Goal: Transaction & Acquisition: Purchase product/service

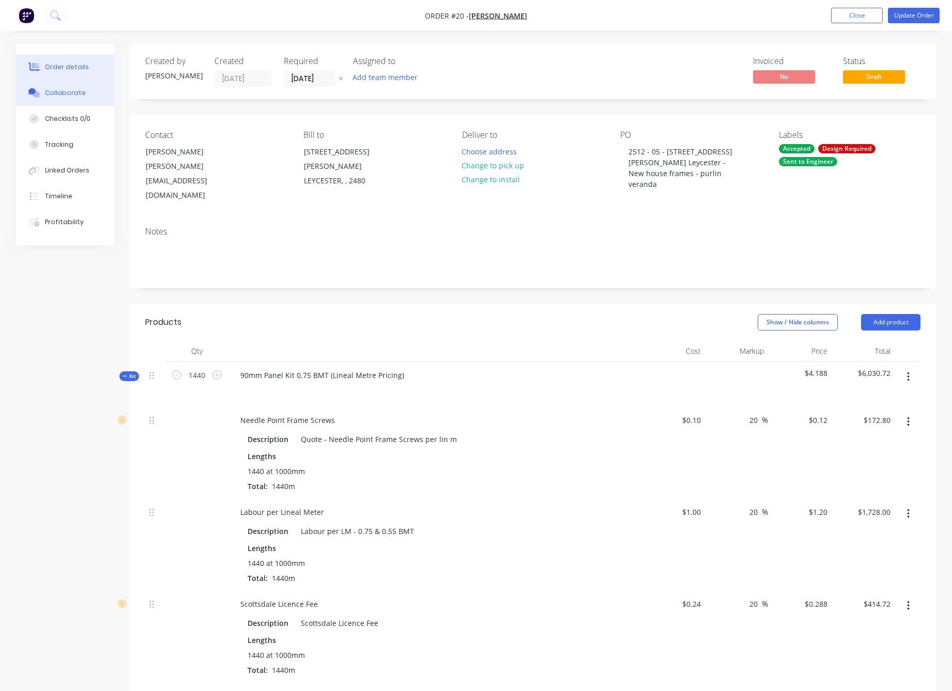
click at [63, 101] on button "Collaborate" at bounding box center [65, 93] width 98 height 26
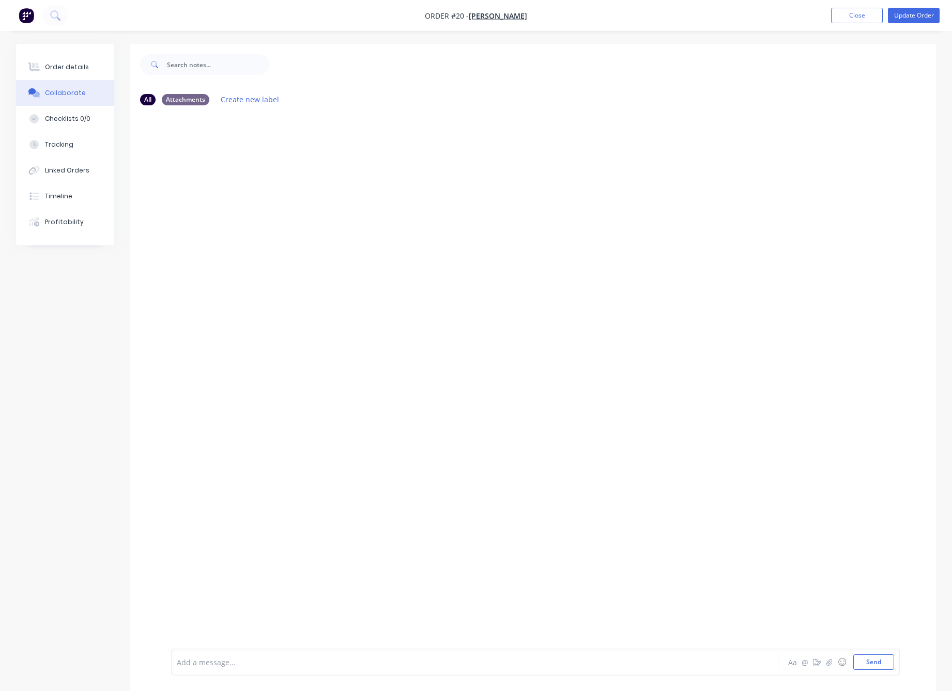
click at [206, 162] on div at bounding box center [533, 381] width 806 height 535
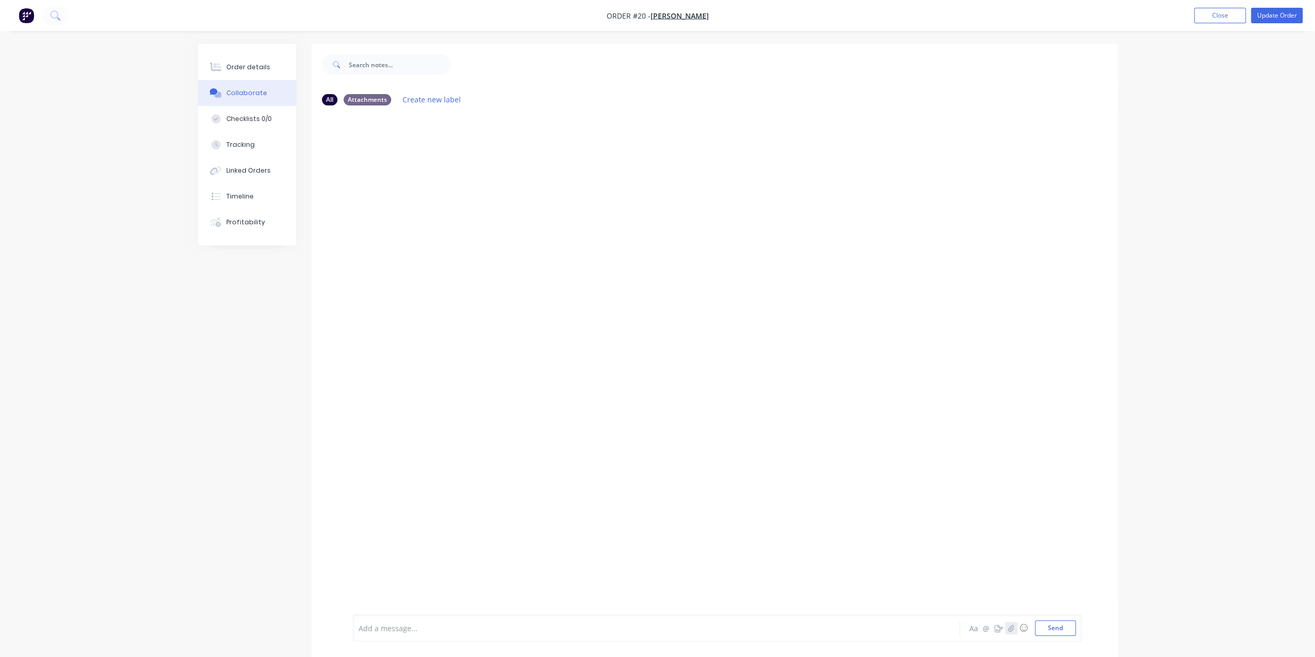
click at [977, 629] on icon "button" at bounding box center [1010, 627] width 6 height 7
click at [977, 627] on button "Send" at bounding box center [1055, 627] width 41 height 15
click at [977, 16] on button "Update Order" at bounding box center [1277, 15] width 52 height 15
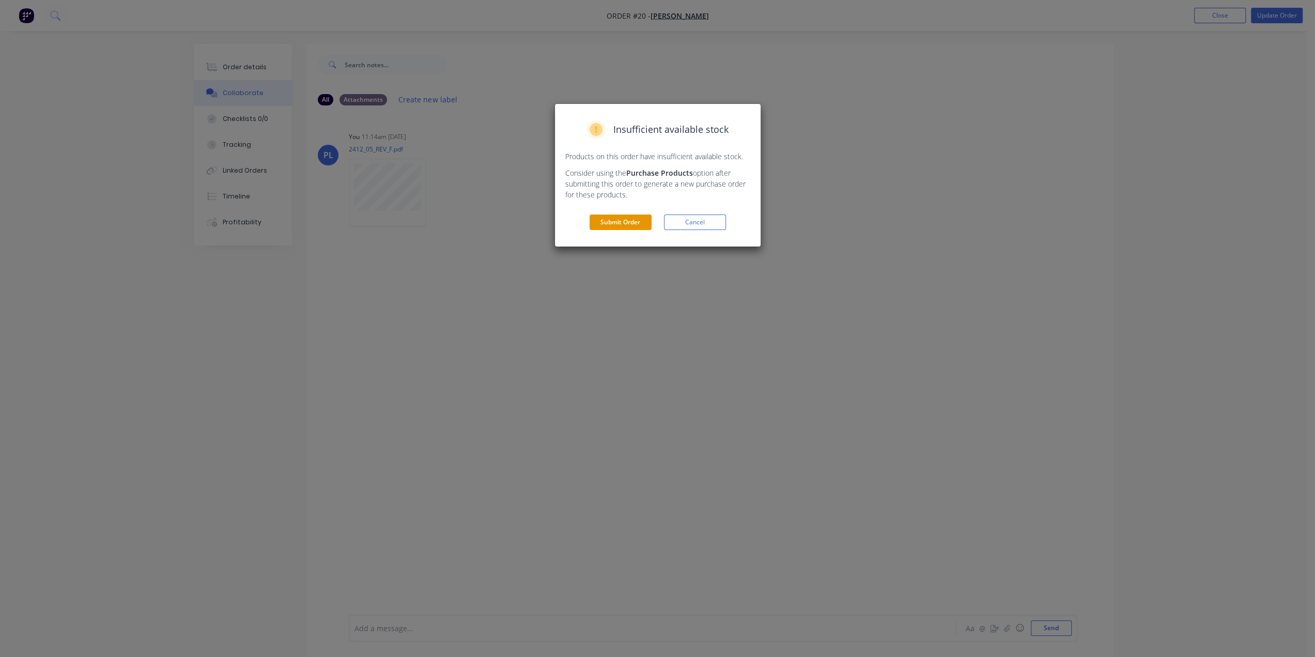
click at [637, 225] on button "Submit Order" at bounding box center [620, 221] width 62 height 15
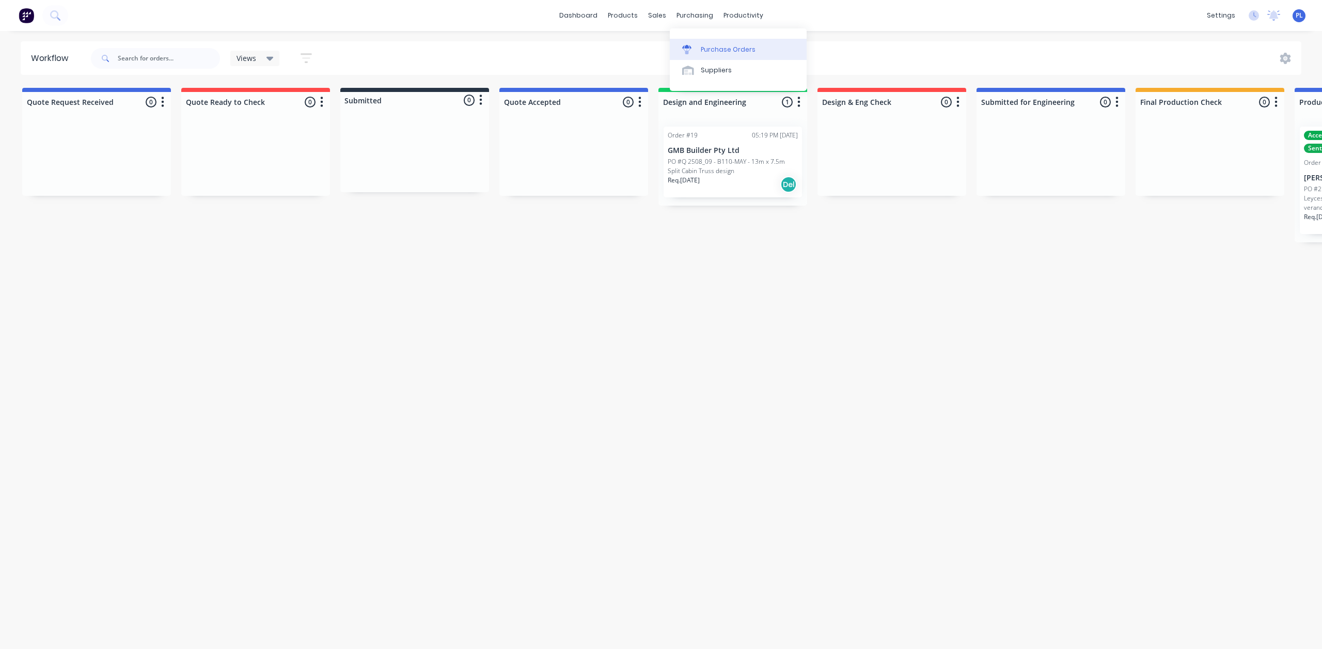
click at [708, 49] on div "Purchase Orders" at bounding box center [728, 49] width 55 height 9
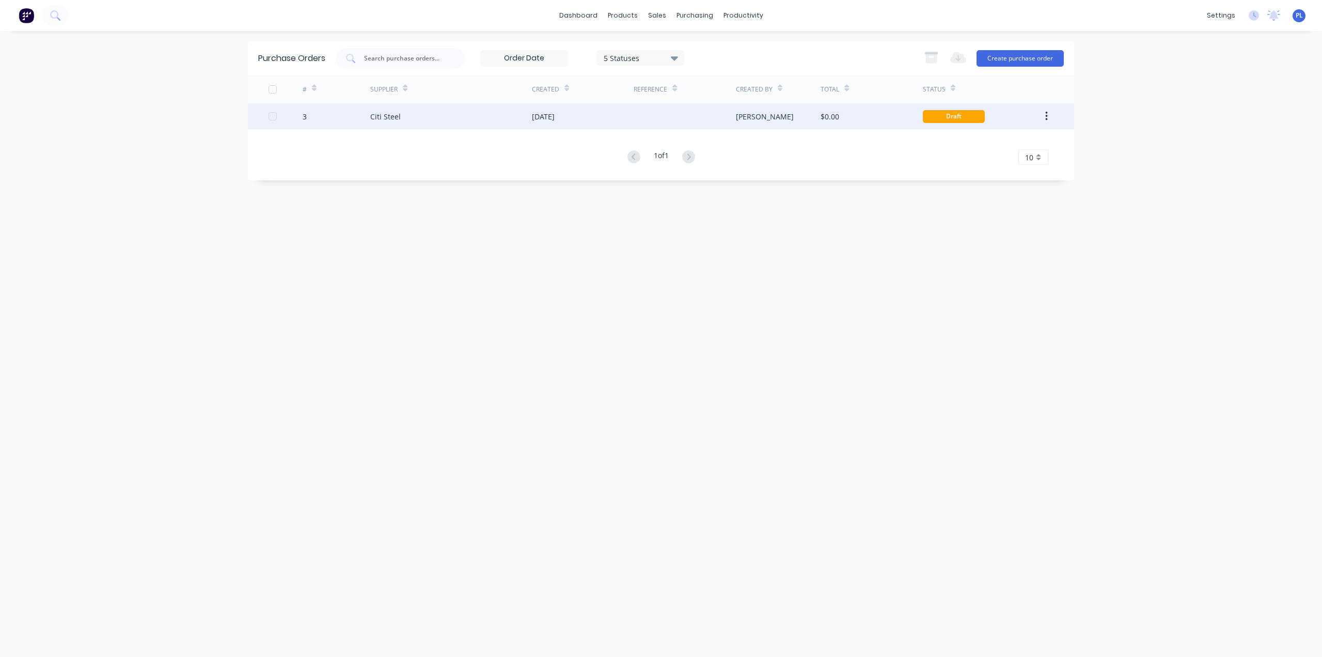
click at [598, 112] on div "[DATE]" at bounding box center [583, 116] width 102 height 26
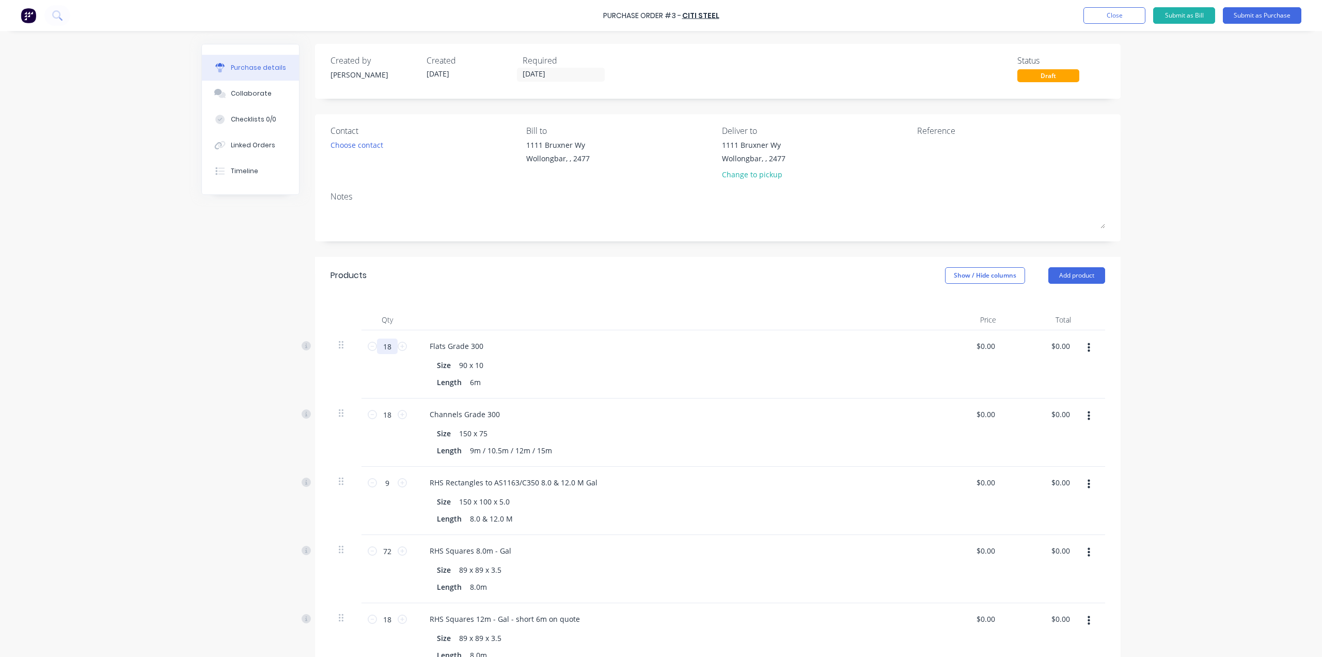
click at [388, 347] on input "18" at bounding box center [387, 345] width 21 height 15
type input "3"
click at [481, 347] on div "Flats Grade 300" at bounding box center [457, 345] width 70 height 15
click at [642, 383] on div "Length 6m" at bounding box center [669, 382] width 473 height 15
click at [388, 415] on input "18" at bounding box center [387, 414] width 21 height 15
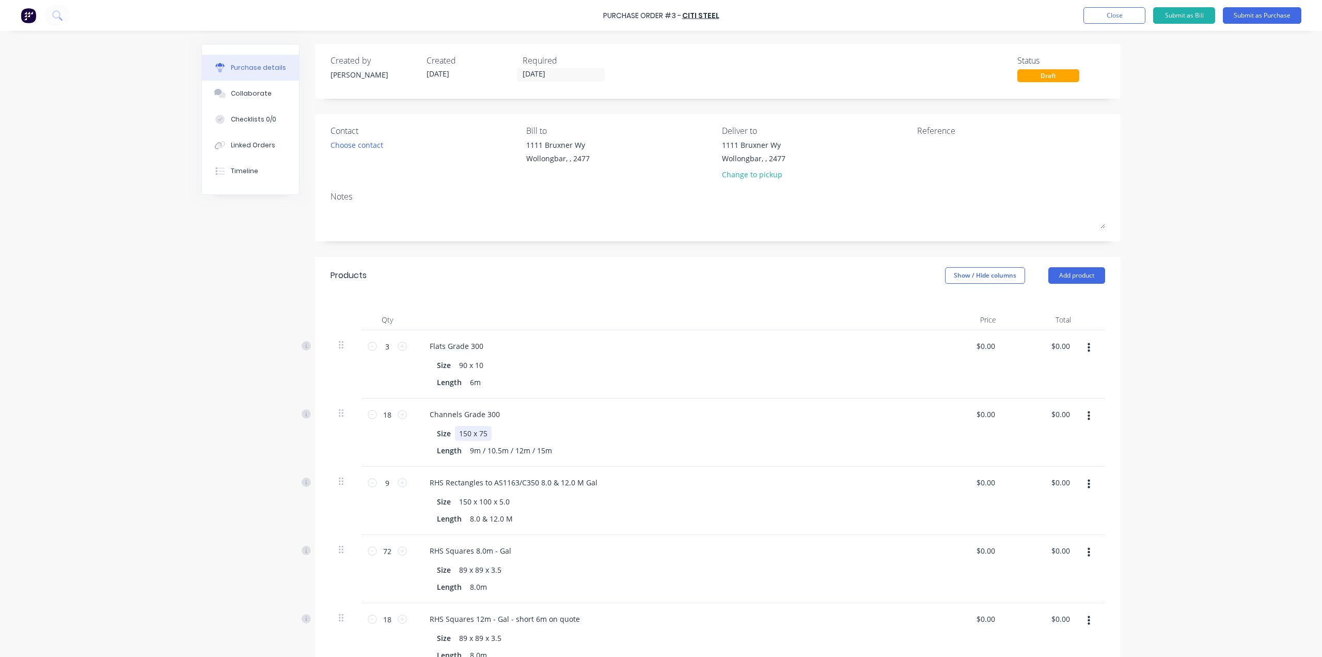
click at [483, 433] on div "150 x 75" at bounding box center [473, 433] width 37 height 15
drag, startPoint x: 390, startPoint y: 413, endPoint x: 373, endPoint y: 414, distance: 16.6
click at [377, 414] on input "18" at bounding box center [387, 414] width 21 height 15
type input "2"
click at [517, 452] on div "9m / 10.5m / 12m / 15m" at bounding box center [511, 450] width 90 height 15
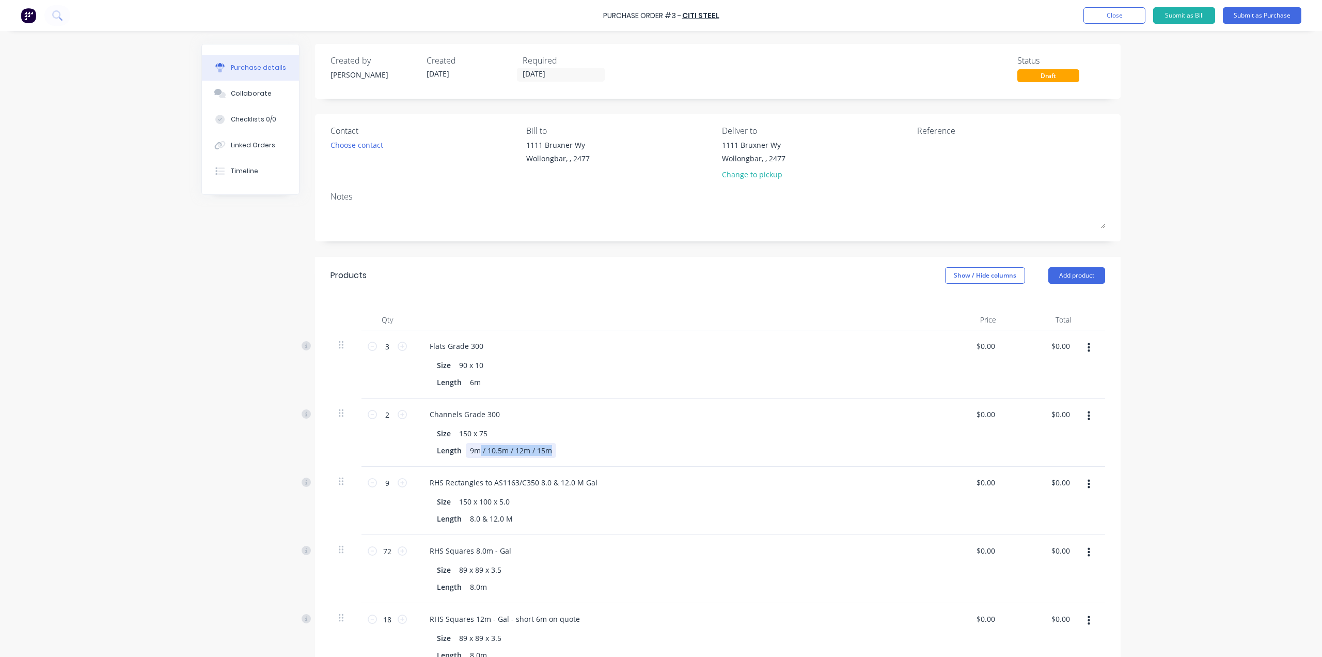
drag, startPoint x: 548, startPoint y: 449, endPoint x: 476, endPoint y: 454, distance: 72.5
click at [476, 454] on div "9m / 10.5m / 12m / 15m" at bounding box center [511, 450] width 90 height 15
click at [379, 410] on input "2" at bounding box center [387, 414] width 21 height 15
click at [382, 347] on input "3" at bounding box center [387, 345] width 21 height 15
drag, startPoint x: 387, startPoint y: 413, endPoint x: 376, endPoint y: 414, distance: 11.4
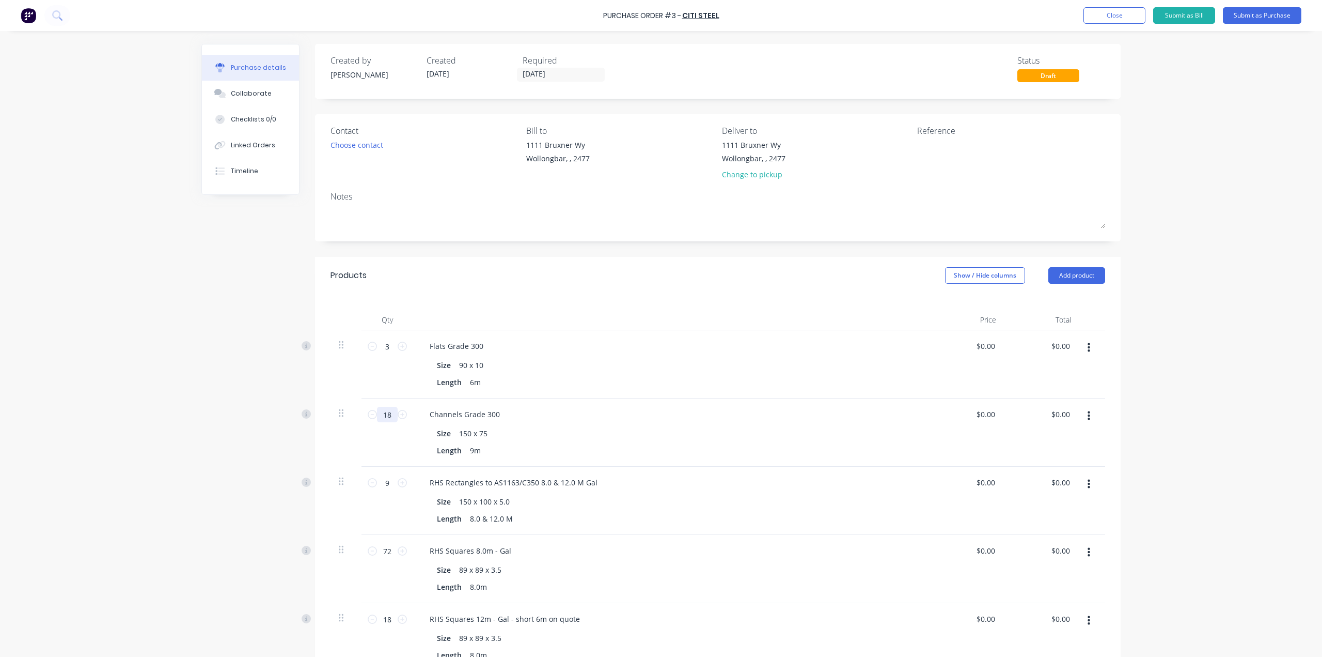
click at [377, 414] on input "18" at bounding box center [387, 414] width 21 height 15
type input "2"
click at [607, 434] on div "Size 150 x 75" at bounding box center [669, 433] width 473 height 15
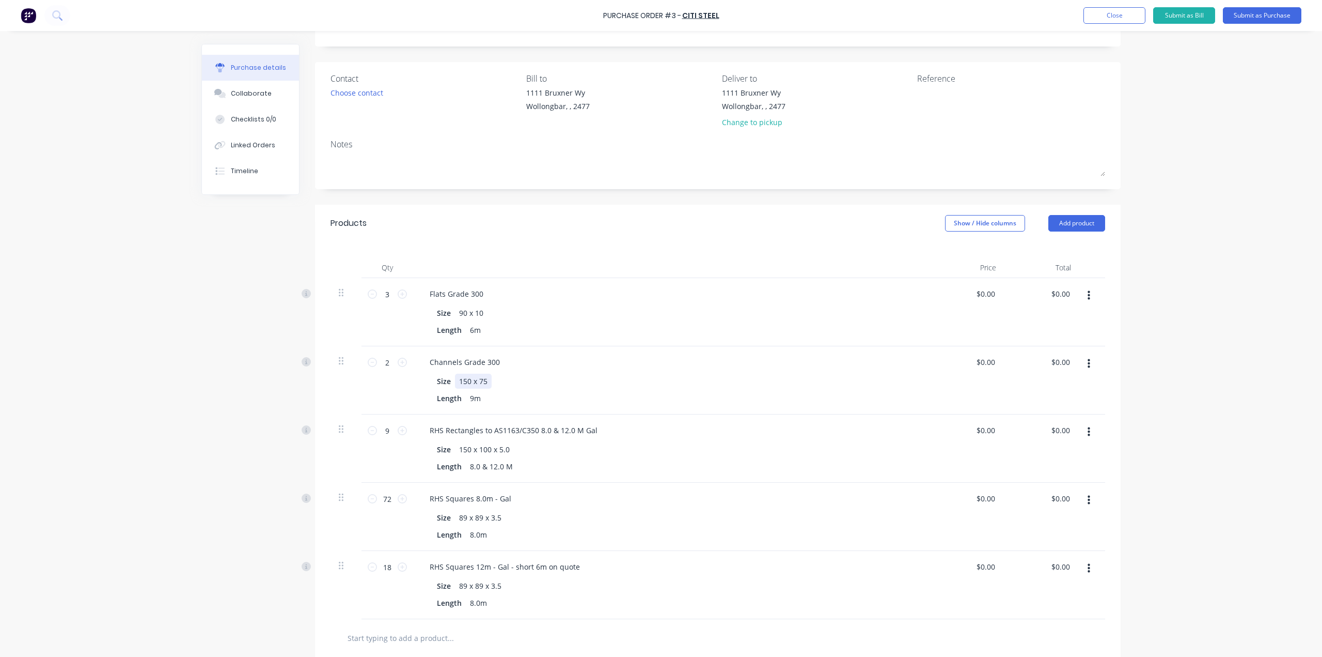
scroll to position [103, 0]
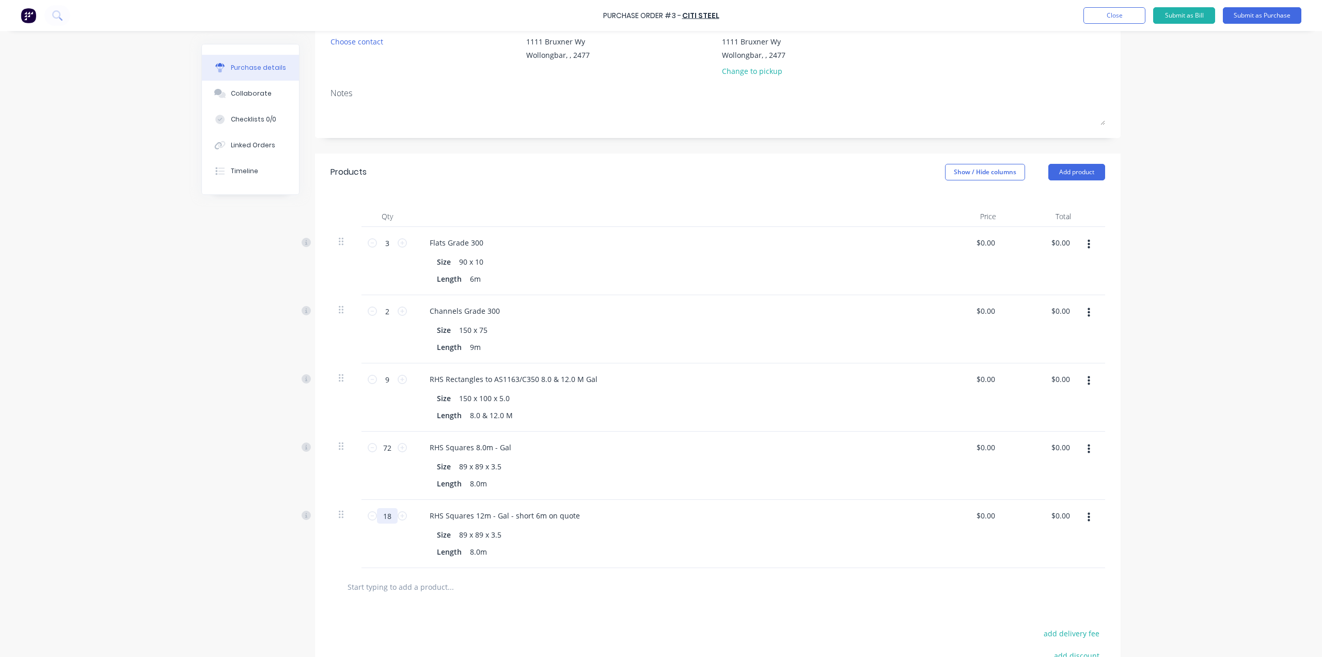
drag, startPoint x: 389, startPoint y: 514, endPoint x: 378, endPoint y: 515, distance: 10.9
click at [378, 515] on input "18" at bounding box center [387, 515] width 21 height 15
type input "2"
drag, startPoint x: 465, startPoint y: 552, endPoint x: 477, endPoint y: 552, distance: 11.4
click at [477, 552] on div "8.0m" at bounding box center [478, 551] width 25 height 15
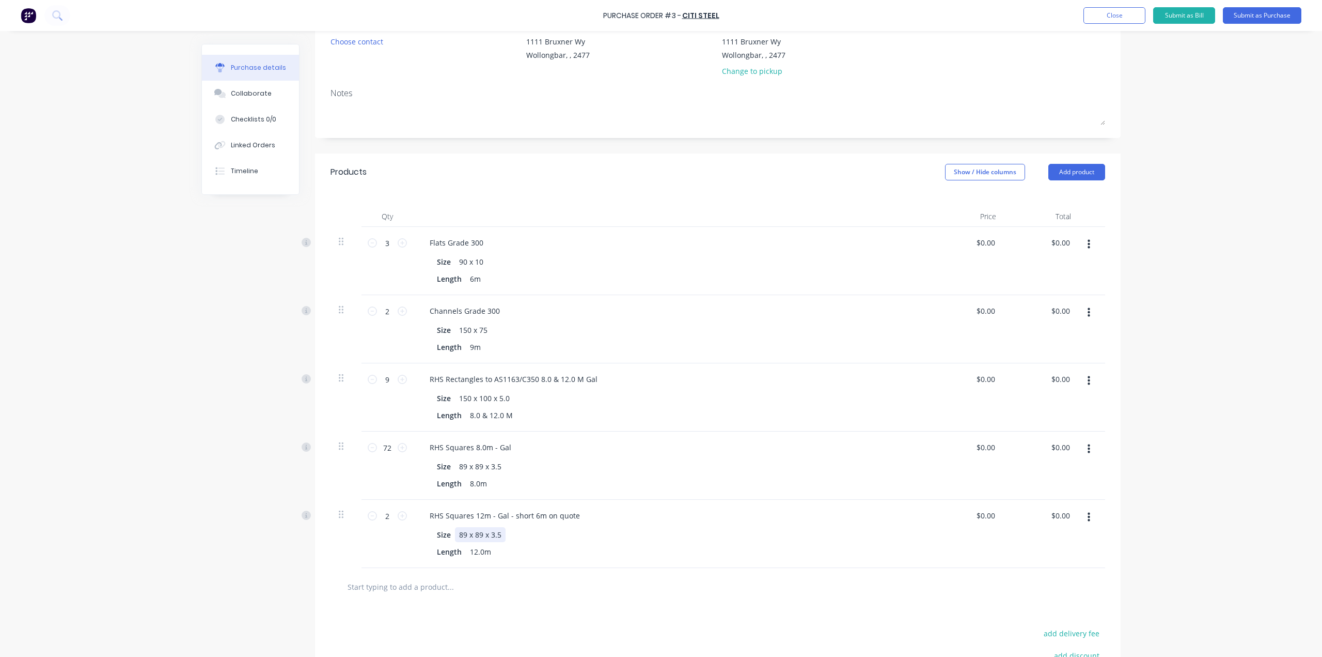
click at [623, 540] on div "Size 89 x 89 x 3.5" at bounding box center [669, 534] width 473 height 15
drag, startPoint x: 572, startPoint y: 513, endPoint x: 505, endPoint y: 519, distance: 67.4
click at [505, 519] on div "RHS Squares 12m - Gal - short 6m on quote" at bounding box center [505, 515] width 167 height 15
click at [393, 444] on input "72" at bounding box center [387, 447] width 21 height 15
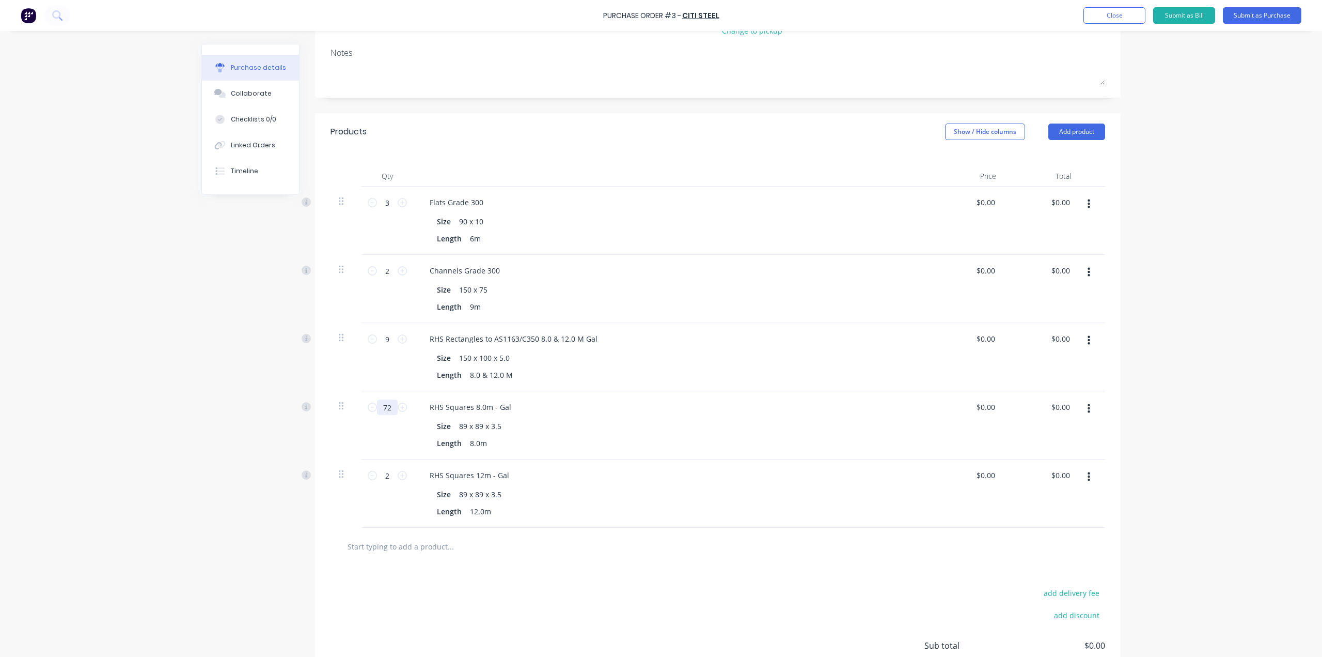
scroll to position [128, 0]
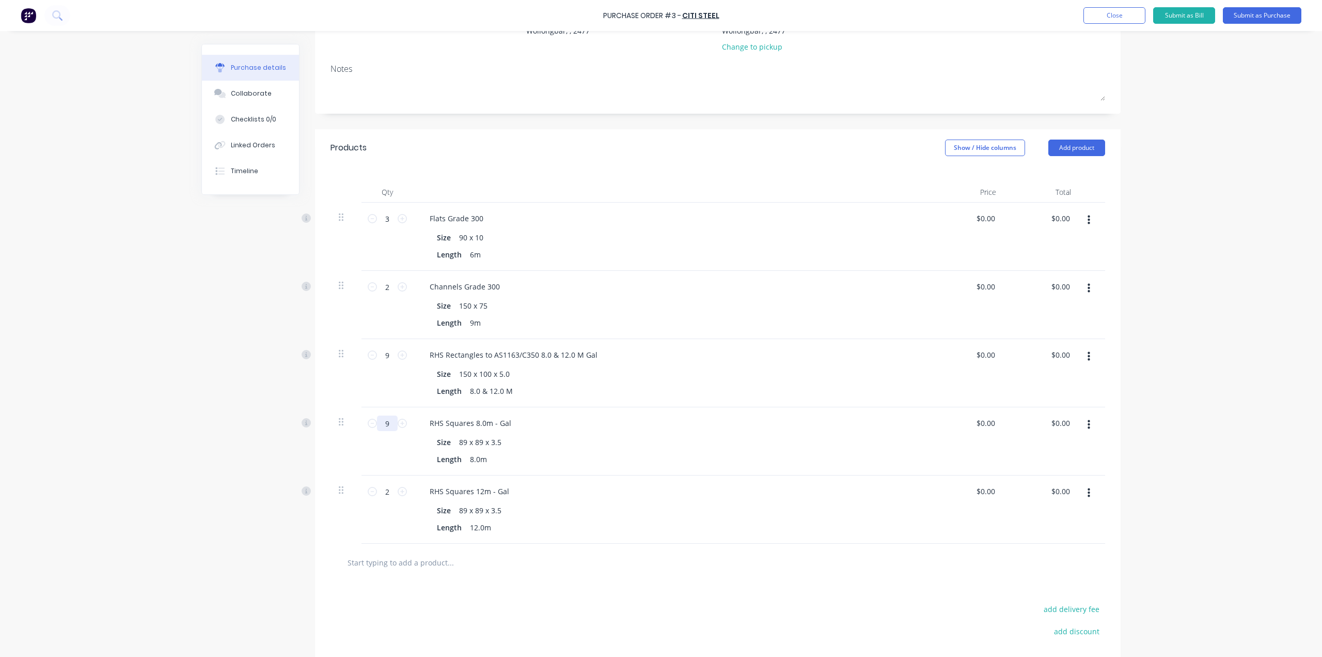
type input "9"
click at [641, 439] on div "Size 89 x 89 x 3.5" at bounding box center [669, 441] width 473 height 15
drag, startPoint x: 507, startPoint y: 421, endPoint x: 492, endPoint y: 422, distance: 15.5
click at [492, 422] on div "RHS Squares 8.0m - Gal" at bounding box center [471, 422] width 98 height 15
click at [493, 423] on div "RHS Squares 8.0m - Gal" at bounding box center [471, 422] width 98 height 15
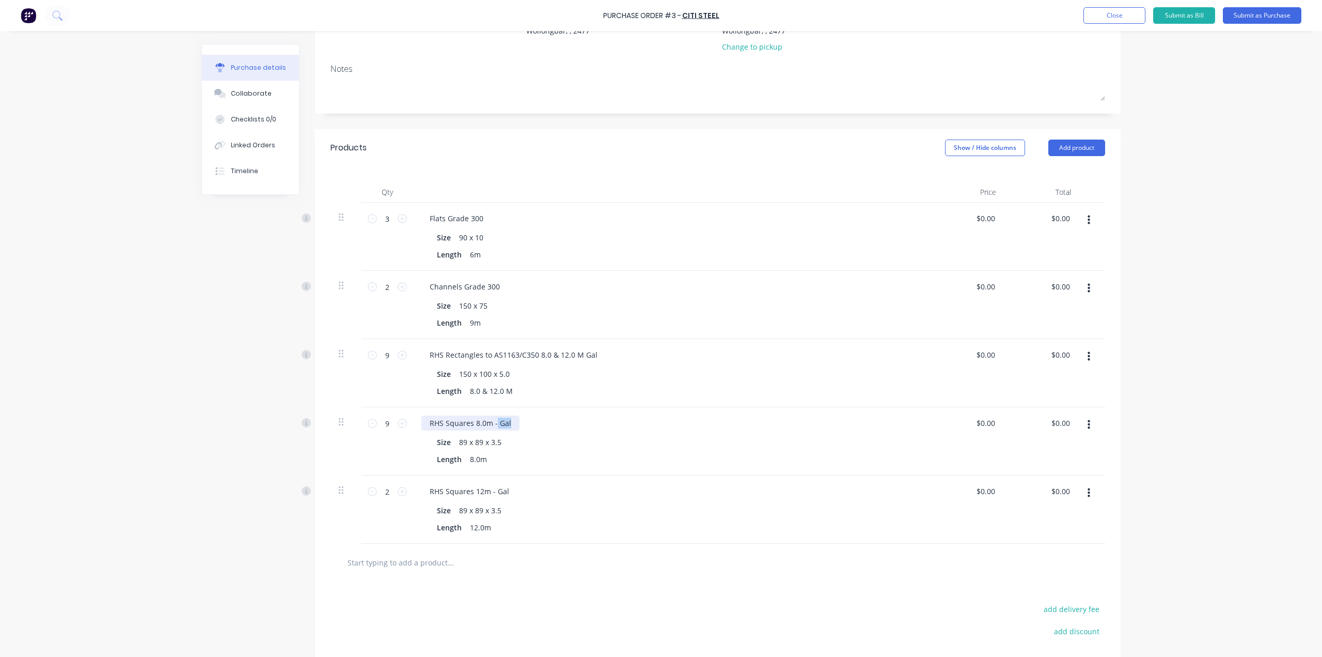
click at [502, 422] on div "RHS Squares 8.0m - Gal" at bounding box center [471, 422] width 98 height 15
drag, startPoint x: 505, startPoint y: 423, endPoint x: 495, endPoint y: 423, distance: 10.3
click at [495, 423] on div "RHS Squares 8.0m - Gal" at bounding box center [471, 422] width 98 height 15
click at [511, 459] on div "Length 8.0m" at bounding box center [669, 458] width 473 height 15
click at [511, 420] on div "RHS Squares 8.0m - Black - these will hot dipped later" at bounding box center [523, 422] width 203 height 15
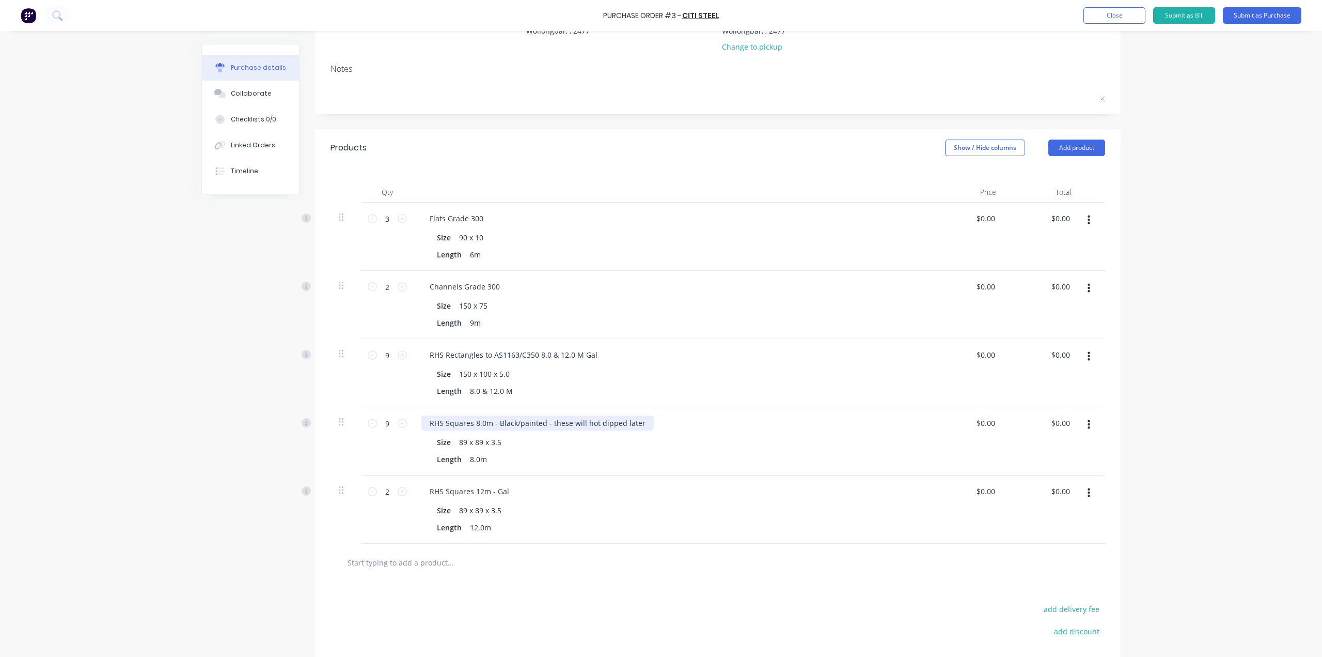
click at [517, 420] on div "RHS Squares 8.0m - Black/painted - these will hot dipped later" at bounding box center [538, 422] width 232 height 15
click at [513, 426] on div "RHS Squares 8.0m - Black/painted - these will hot dipped later" at bounding box center [538, 422] width 232 height 15
click at [600, 447] on div "Size 89 x 89 x 3.5" at bounding box center [669, 441] width 473 height 15
click at [582, 462] on div "Length 8.0m" at bounding box center [669, 458] width 473 height 15
click at [586, 498] on div "RHS Squares 12m - Gal Size 89 x 89 x 3.5 Length 12.0m" at bounding box center [671, 509] width 517 height 68
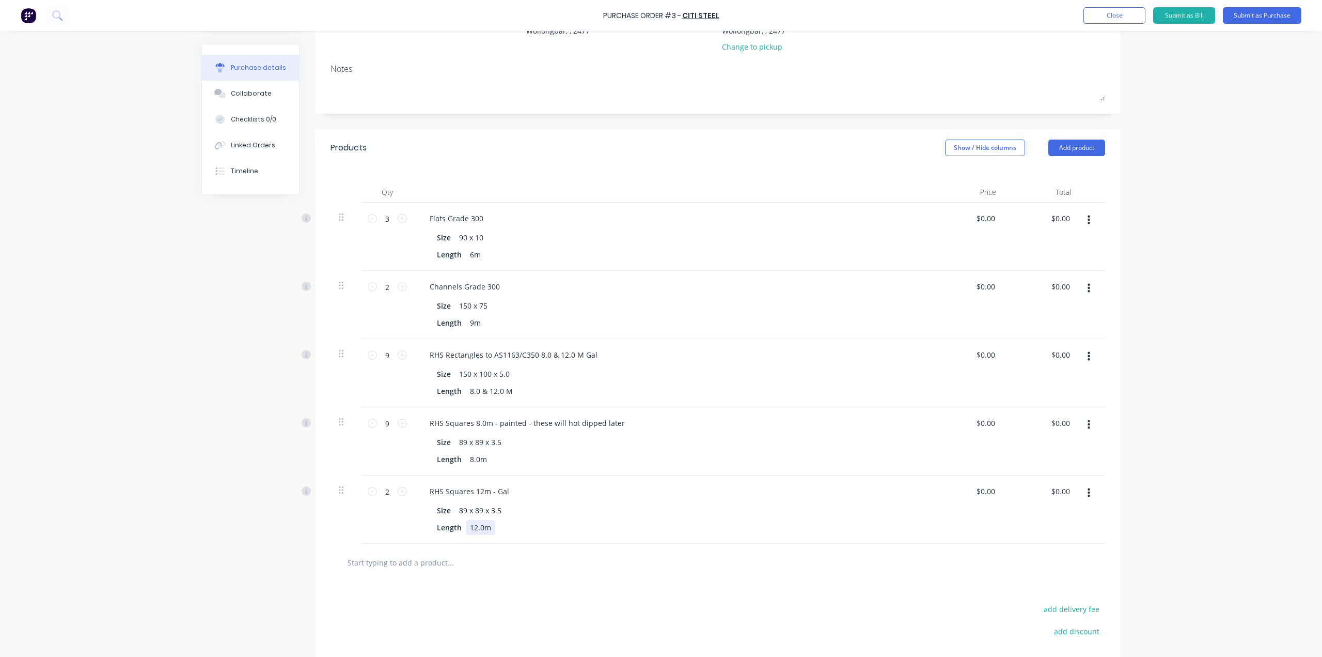
click at [560, 534] on div "Length 12.0m" at bounding box center [669, 527] width 473 height 15
drag, startPoint x: 385, startPoint y: 353, endPoint x: 379, endPoint y: 353, distance: 6.2
click at [379, 353] on input "9" at bounding box center [387, 354] width 21 height 15
click at [550, 378] on div "Size 150 x 100 x 5.0" at bounding box center [669, 373] width 473 height 15
drag, startPoint x: 478, startPoint y: 391, endPoint x: 499, endPoint y: 393, distance: 20.7
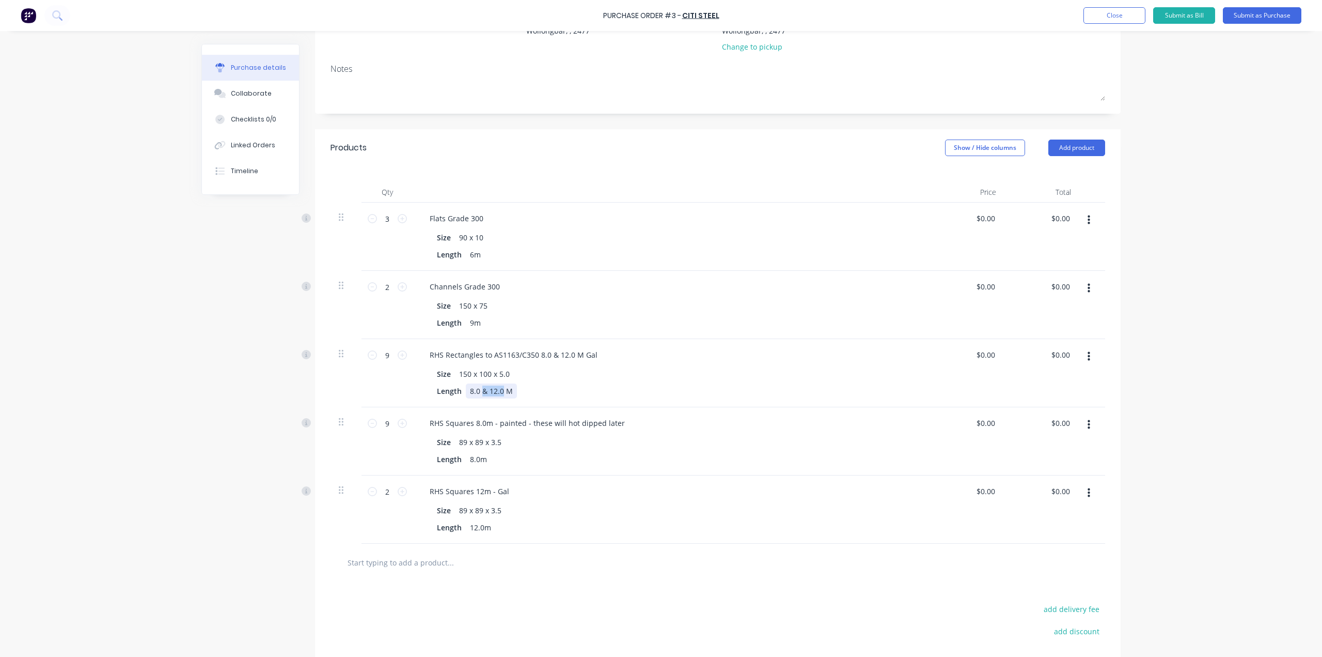
click at [499, 393] on div "8.0 & 12.0 M" at bounding box center [491, 390] width 51 height 15
drag, startPoint x: 385, startPoint y: 353, endPoint x: 378, endPoint y: 354, distance: 7.3
click at [378, 354] on input "9" at bounding box center [387, 354] width 21 height 15
type input "1"
click at [535, 350] on div "RHS Rectangles to AS1163/C350 8.0 & 12.0 M Gal" at bounding box center [514, 354] width 184 height 15
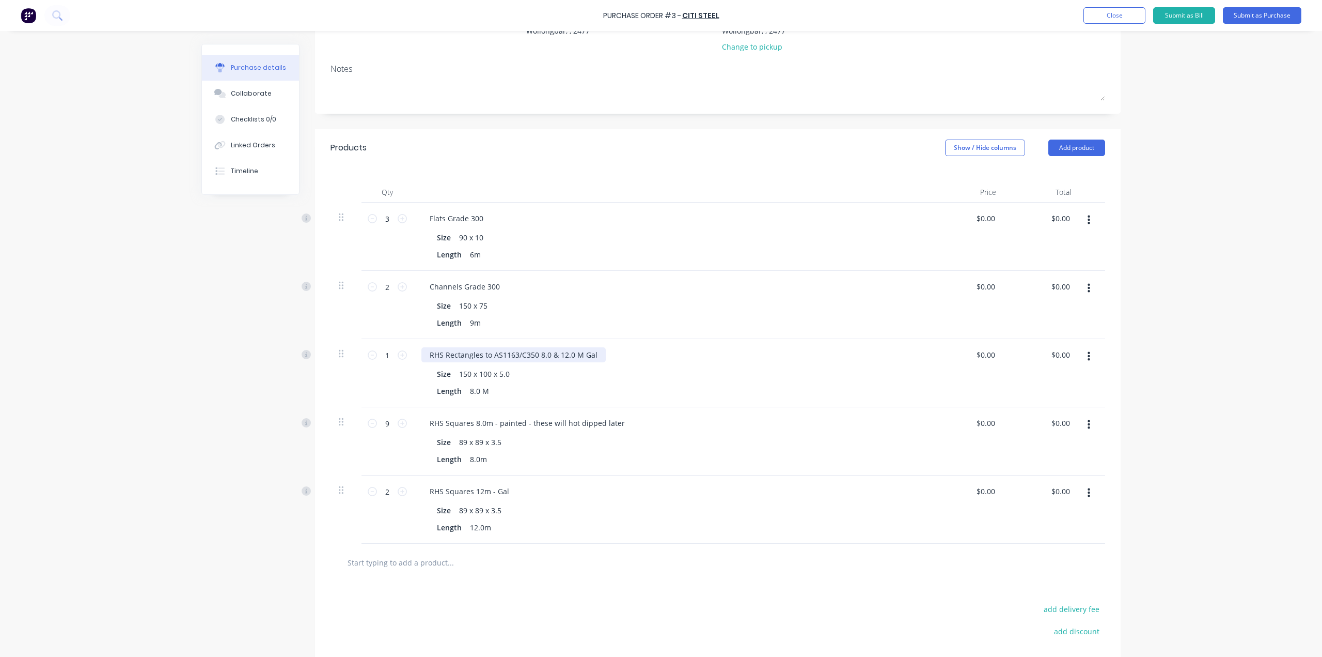
click at [545, 354] on div "RHS Rectangles to AS1163/C350 8.0 & 12.0 M Gal" at bounding box center [514, 354] width 184 height 15
click at [545, 383] on div "Length 8.0 M" at bounding box center [669, 390] width 473 height 15
click at [548, 450] on div "Size 89 x 89 x 3.5 Length 8.0m" at bounding box center [672, 450] width 500 height 32
click at [570, 517] on div "Size 89 x 89 x 3.5 Length 12.0m" at bounding box center [672, 519] width 500 height 32
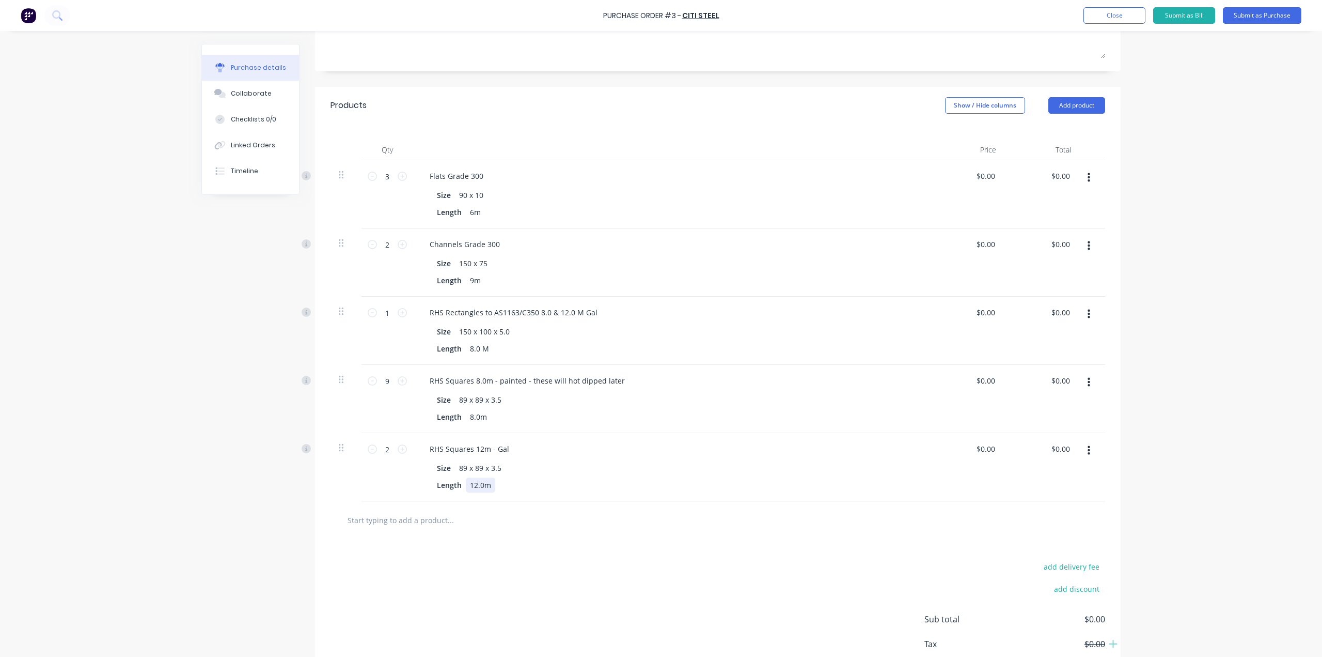
scroll to position [231, 0]
